Goal: Transaction & Acquisition: Purchase product/service

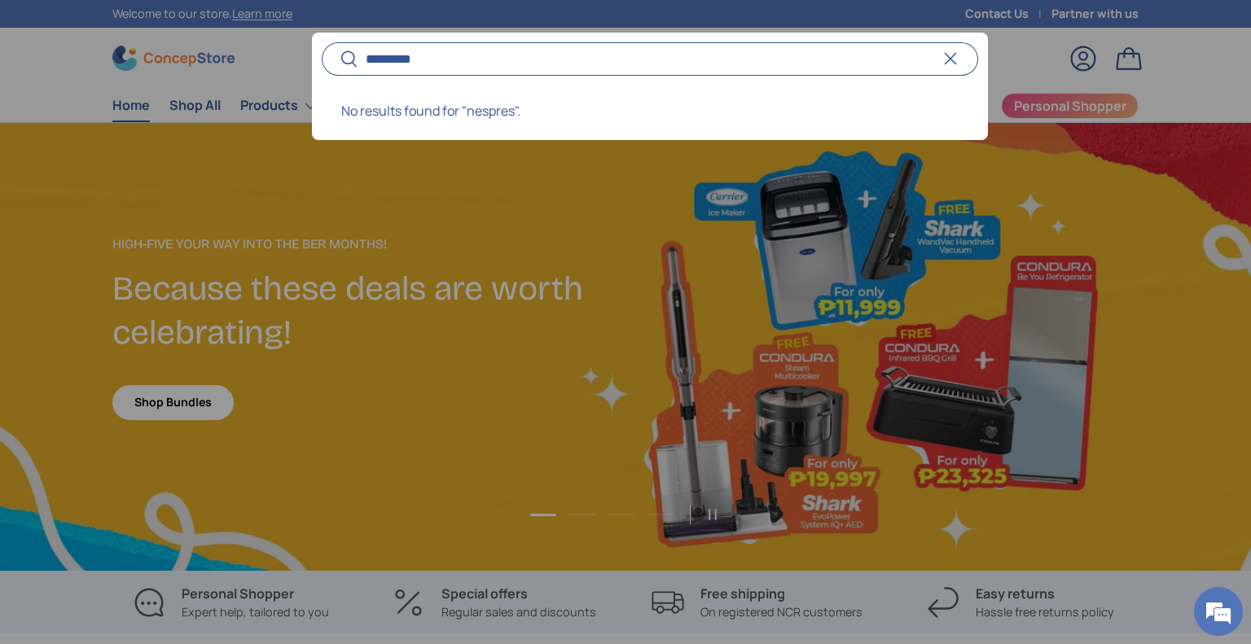
type input "*********"
click at [322, 41] on button "Search" at bounding box center [340, 60] width 37 height 38
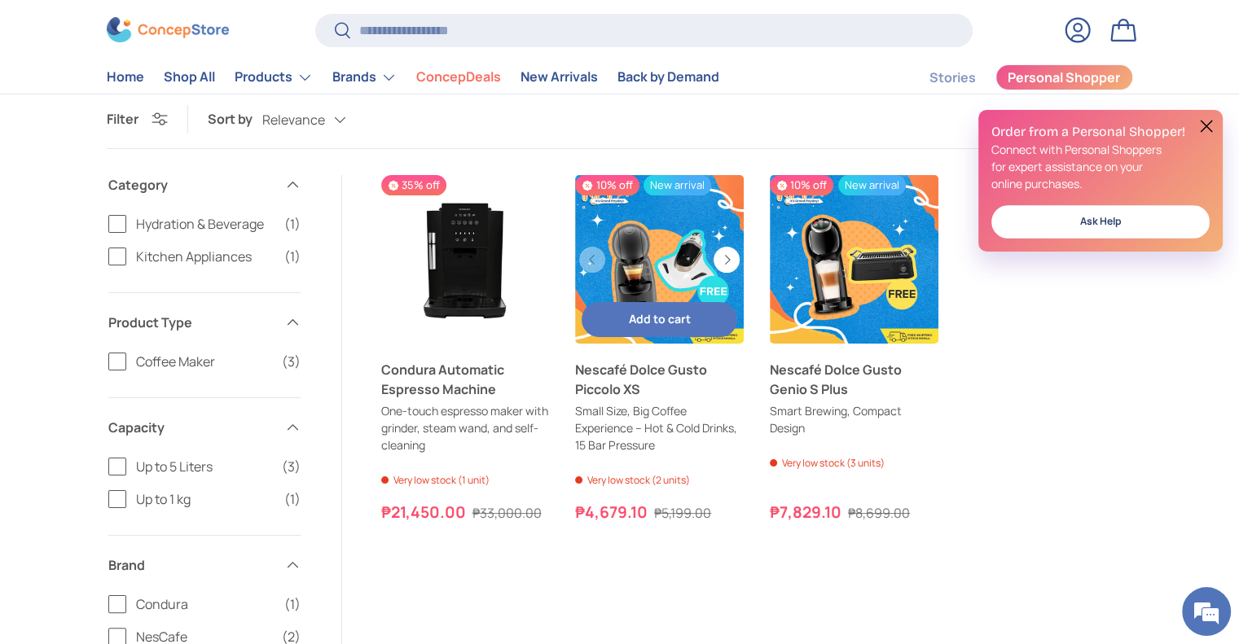
click at [644, 249] on link "Nescafé Dolce Gusto Piccolo XS" at bounding box center [659, 259] width 169 height 169
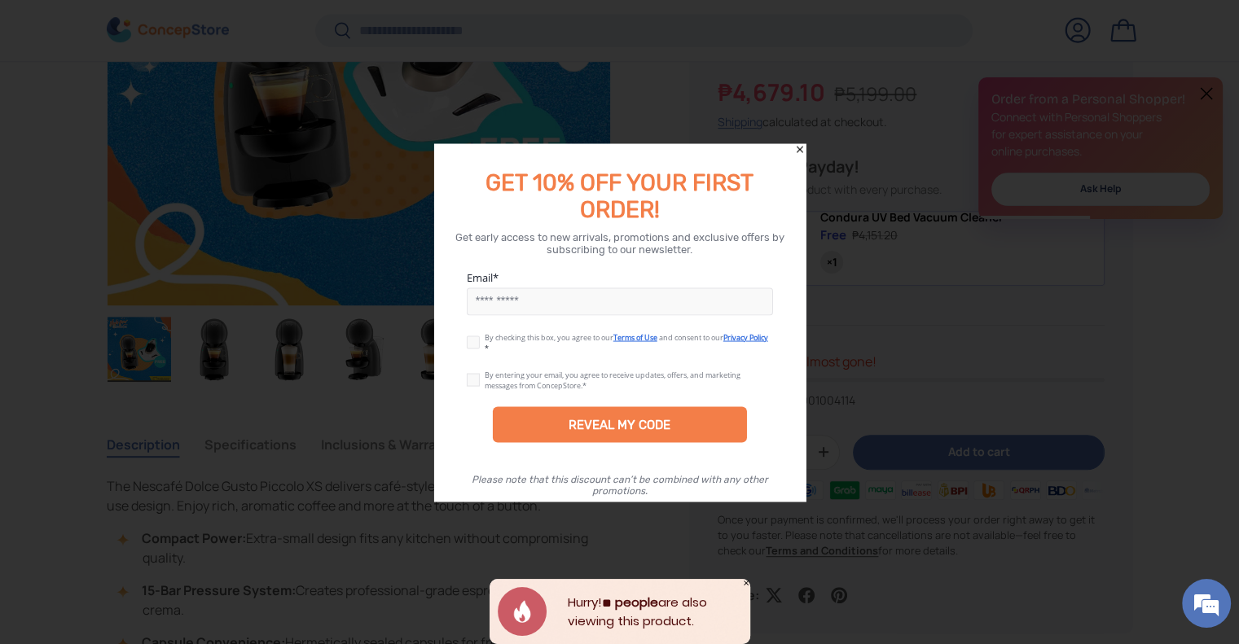
click at [798, 147] on icon "Close" at bounding box center [799, 148] width 11 height 11
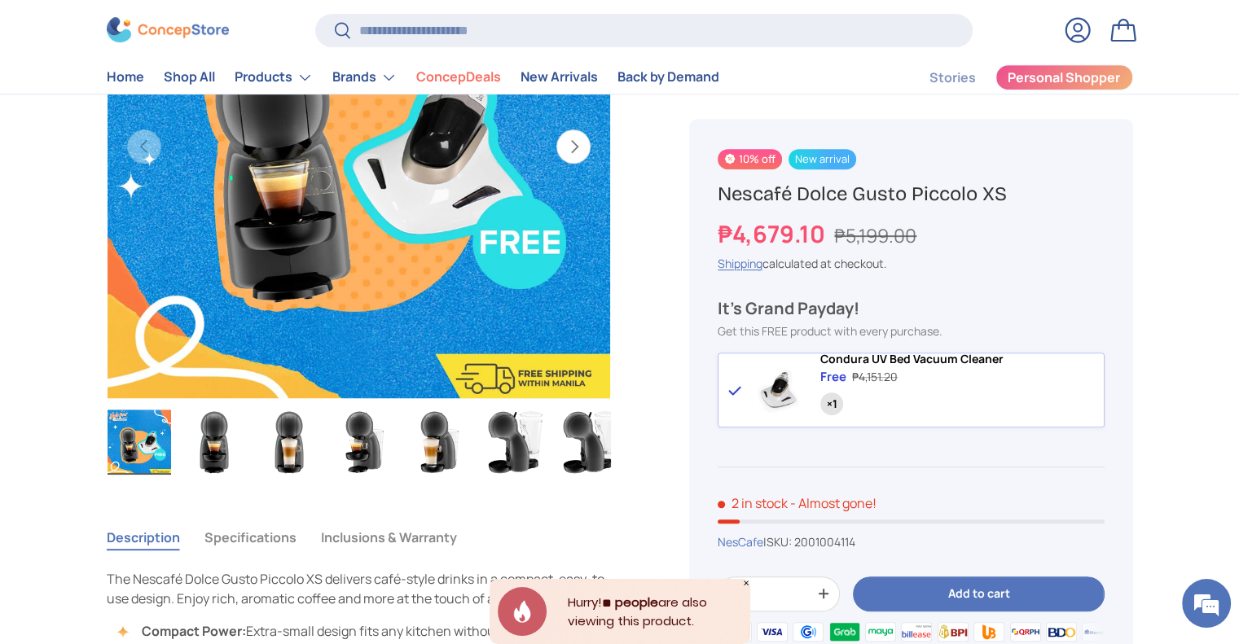
scroll to position [652, 0]
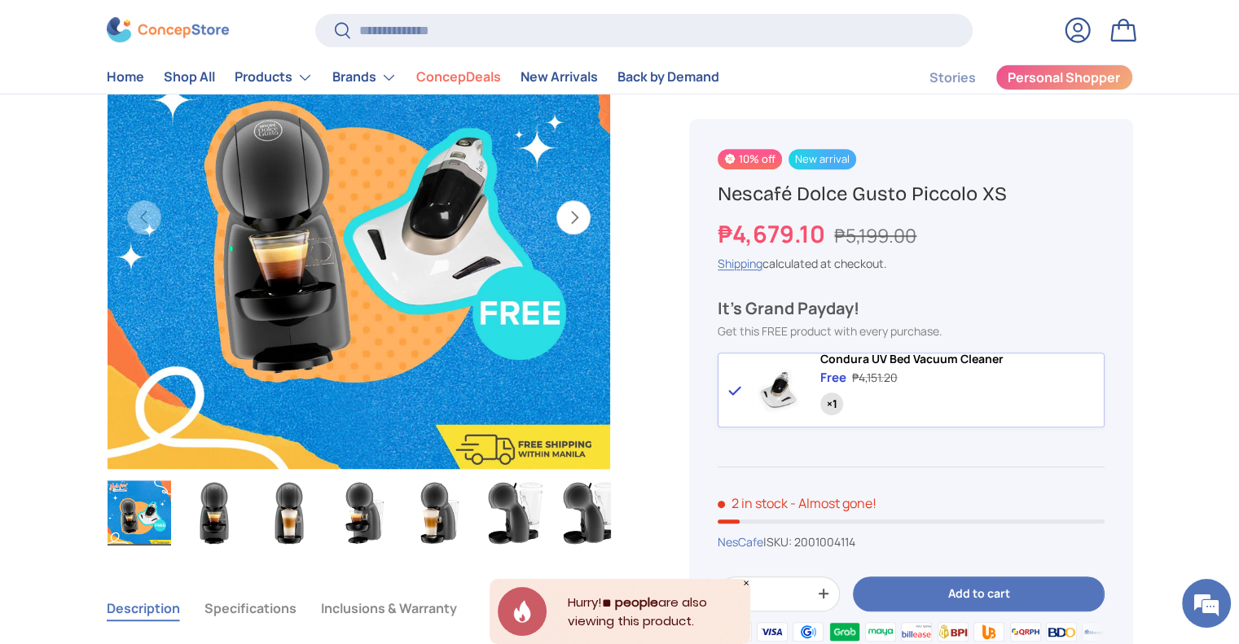
click at [230, 518] on img "Gallery Viewer" at bounding box center [214, 513] width 64 height 65
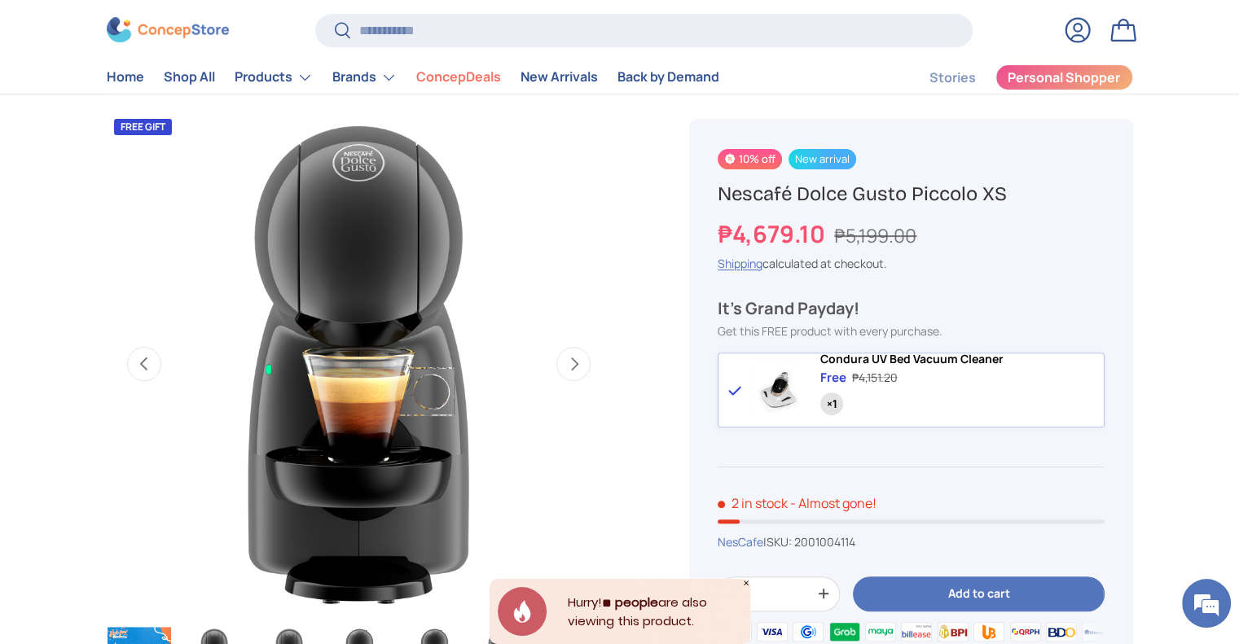
scroll to position [489, 0]
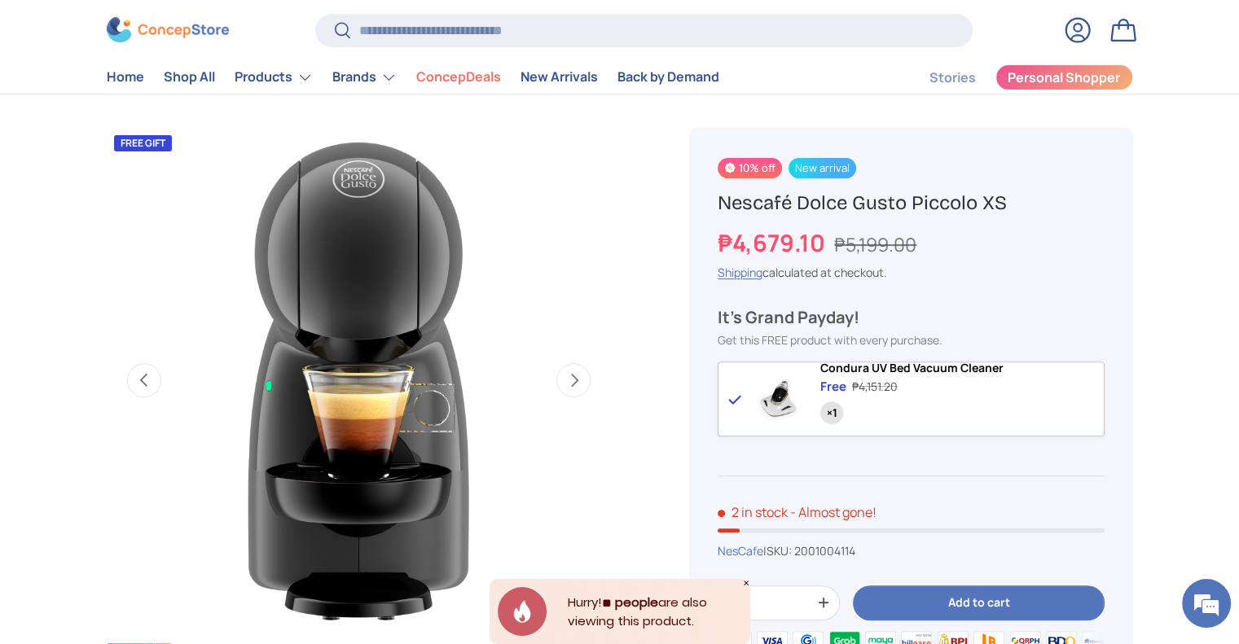
click at [362, 226] on img "Gallery Viewer" at bounding box center [358, 380] width 505 height 505
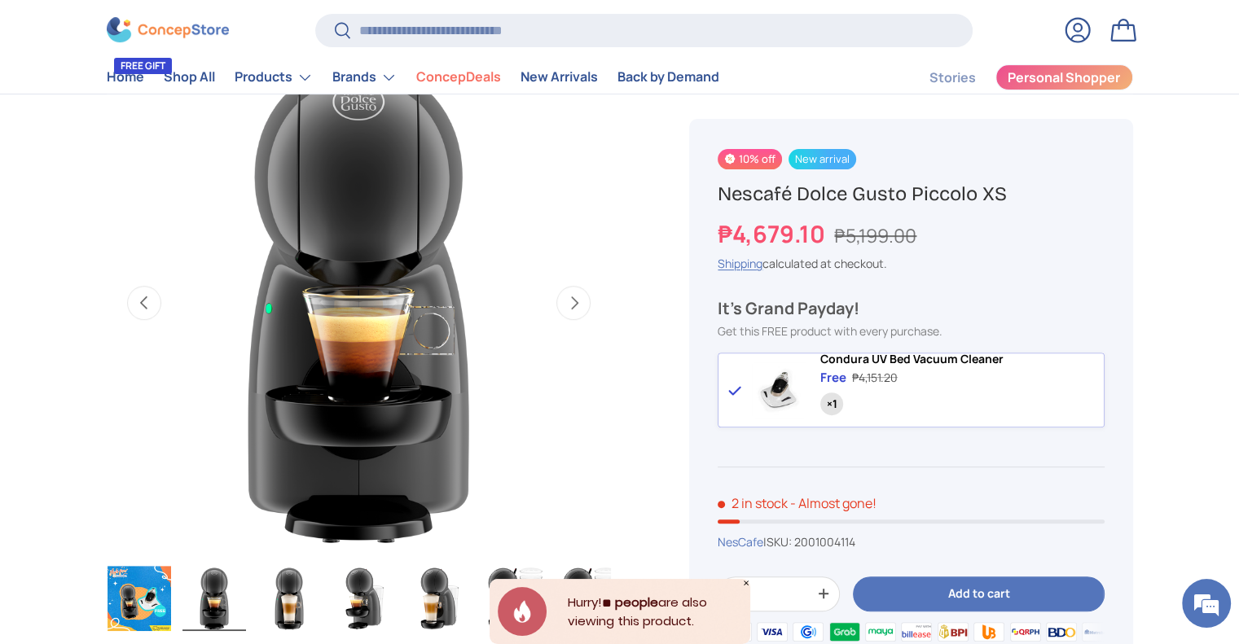
scroll to position [327, 0]
